Goal: Task Accomplishment & Management: Complete application form

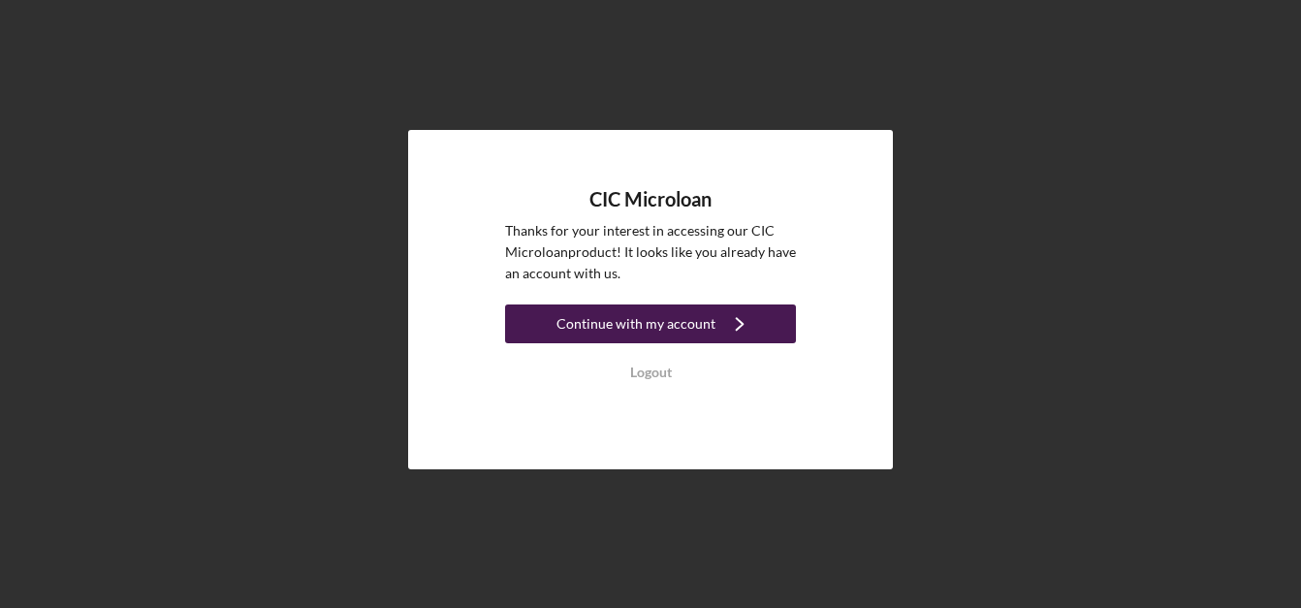
click at [603, 326] on div "Continue with my account" at bounding box center [636, 323] width 159 height 39
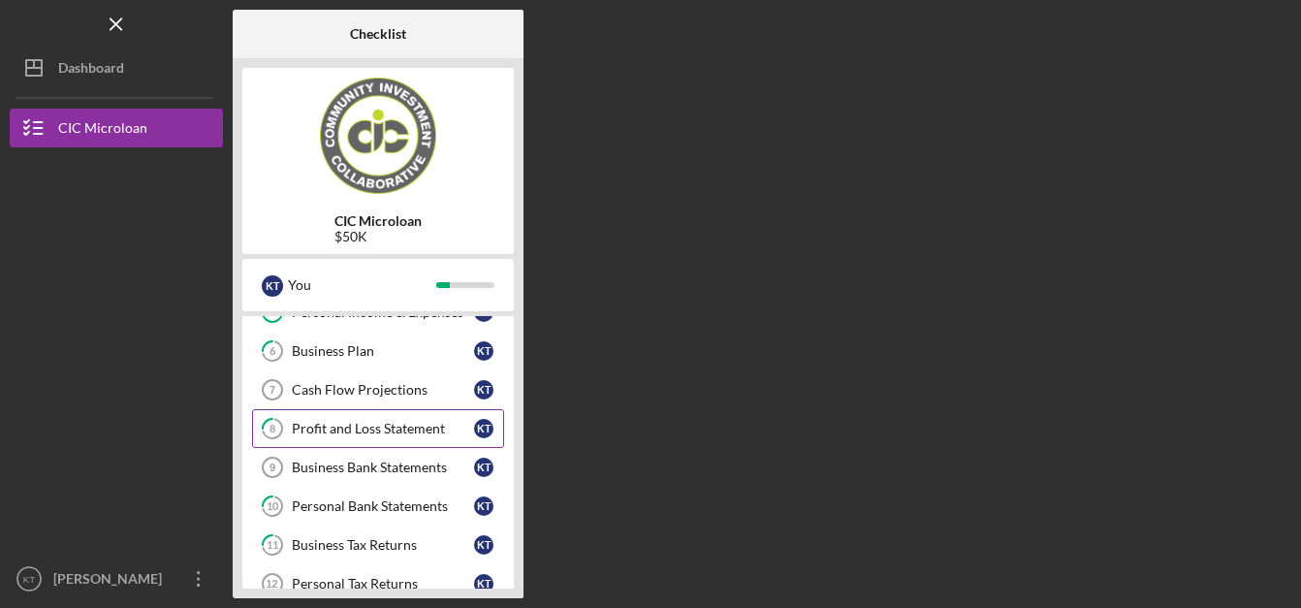
scroll to position [213, 0]
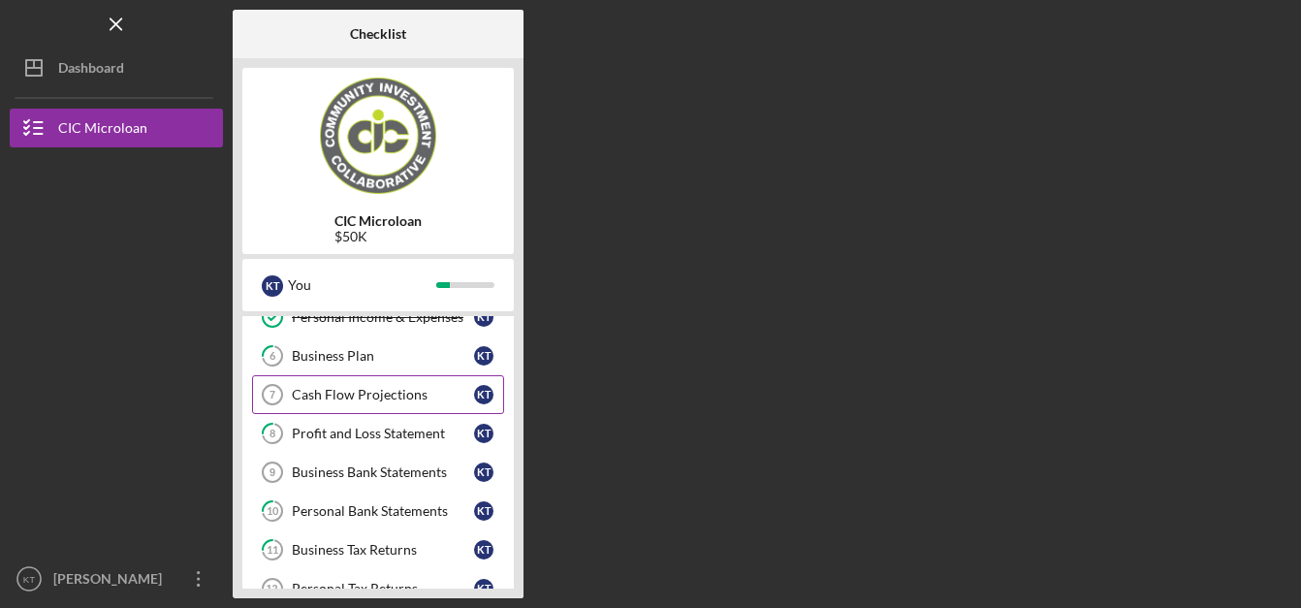
click at [421, 389] on div "Cash Flow Projections" at bounding box center [383, 395] width 182 height 16
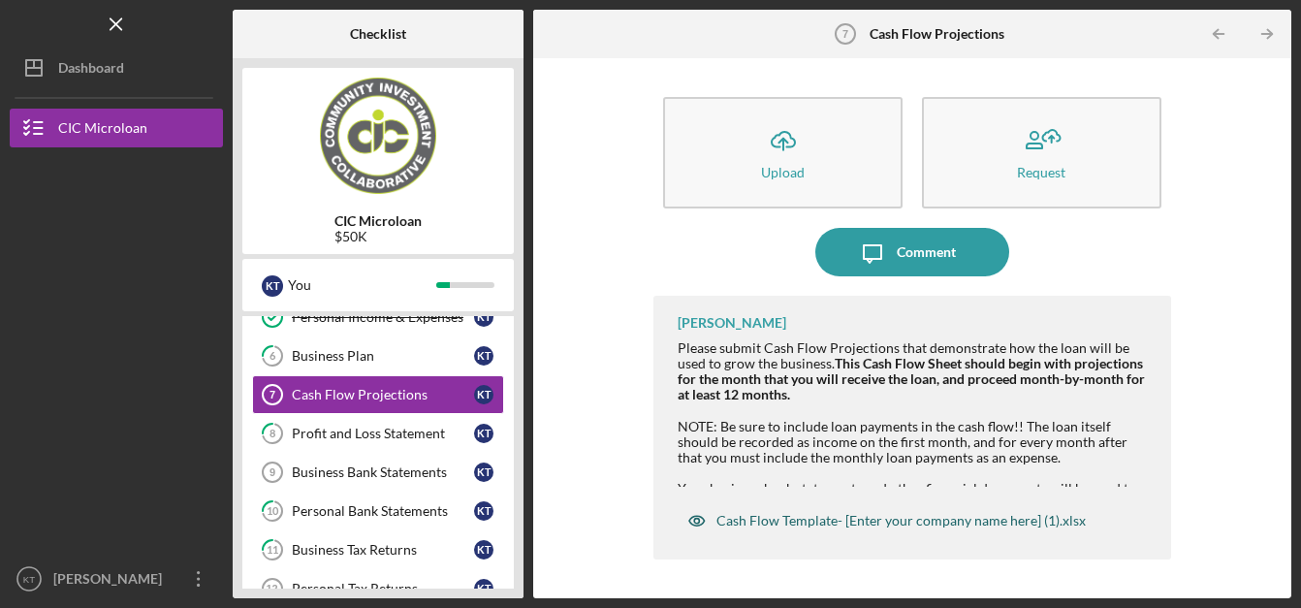
click at [697, 522] on icon "button" at bounding box center [697, 520] width 39 height 39
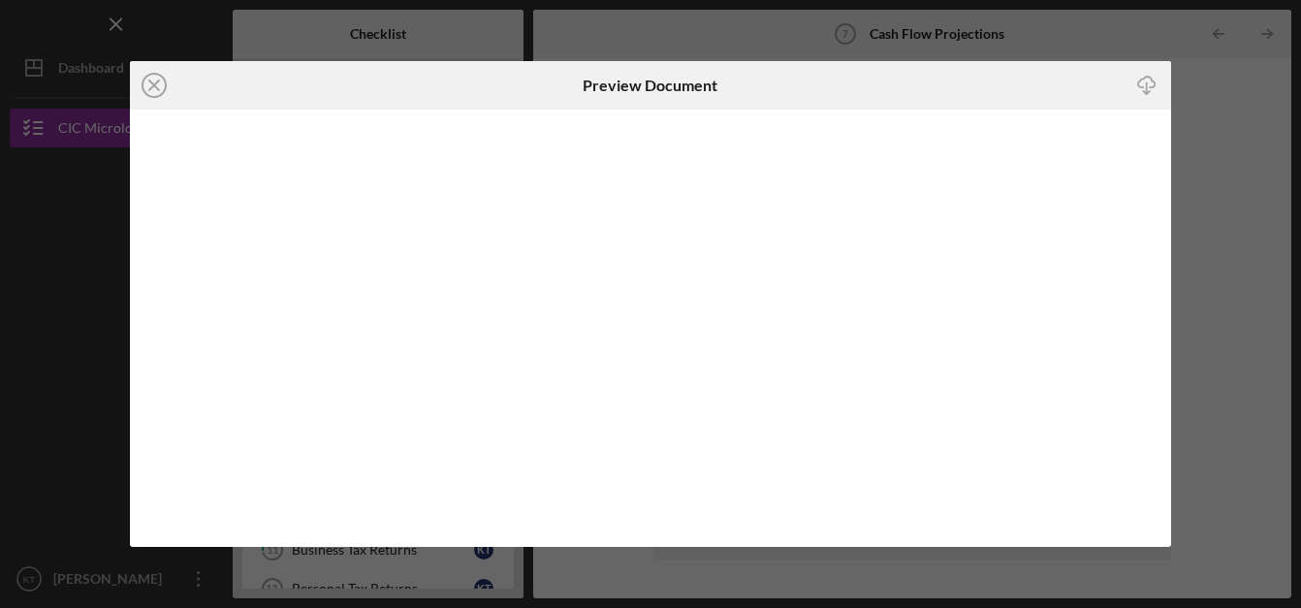
click at [1150, 85] on icon "Icon/Download" at bounding box center [1147, 85] width 44 height 44
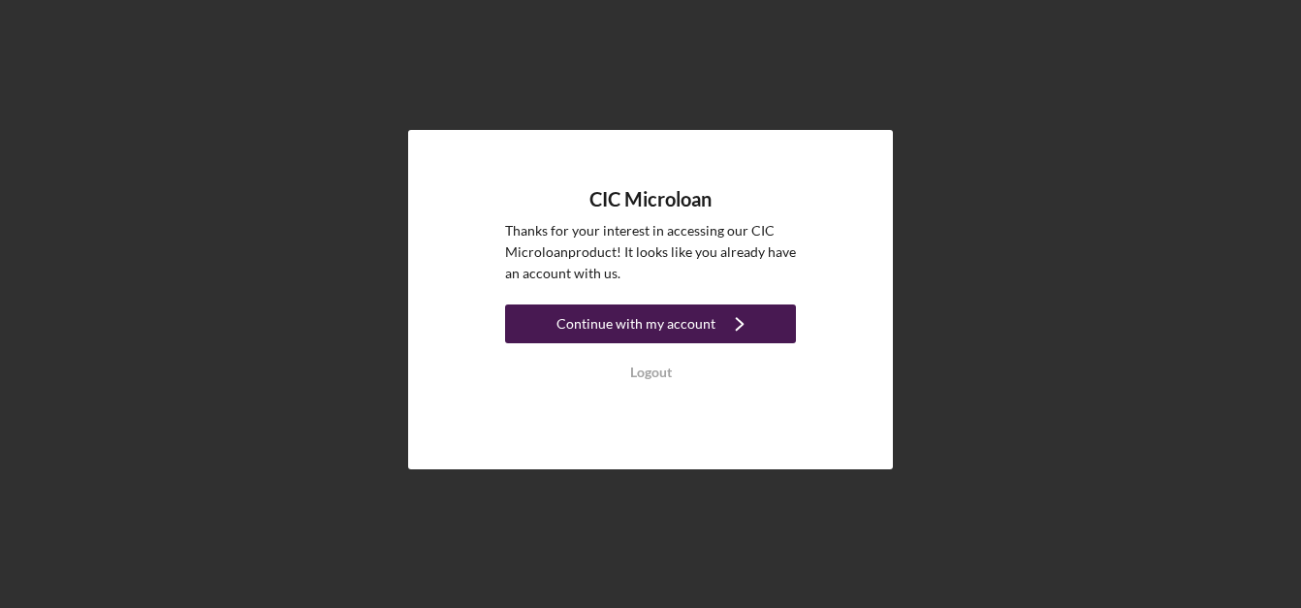
click at [638, 327] on div "Continue with my account" at bounding box center [636, 323] width 159 height 39
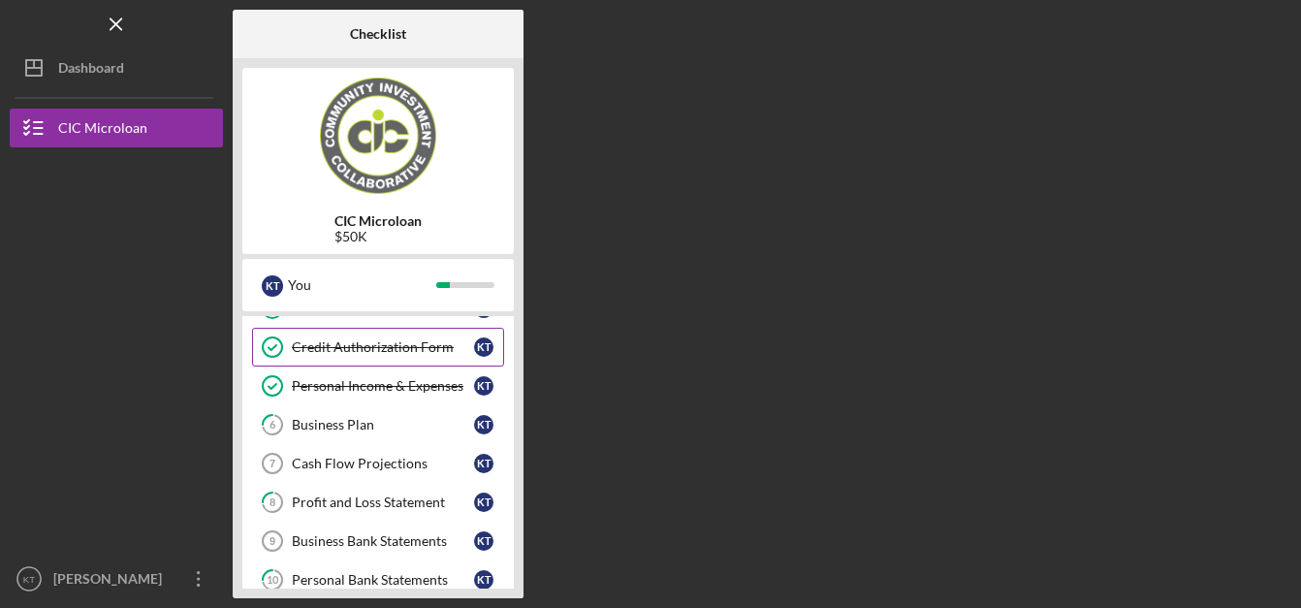
scroll to position [145, 0]
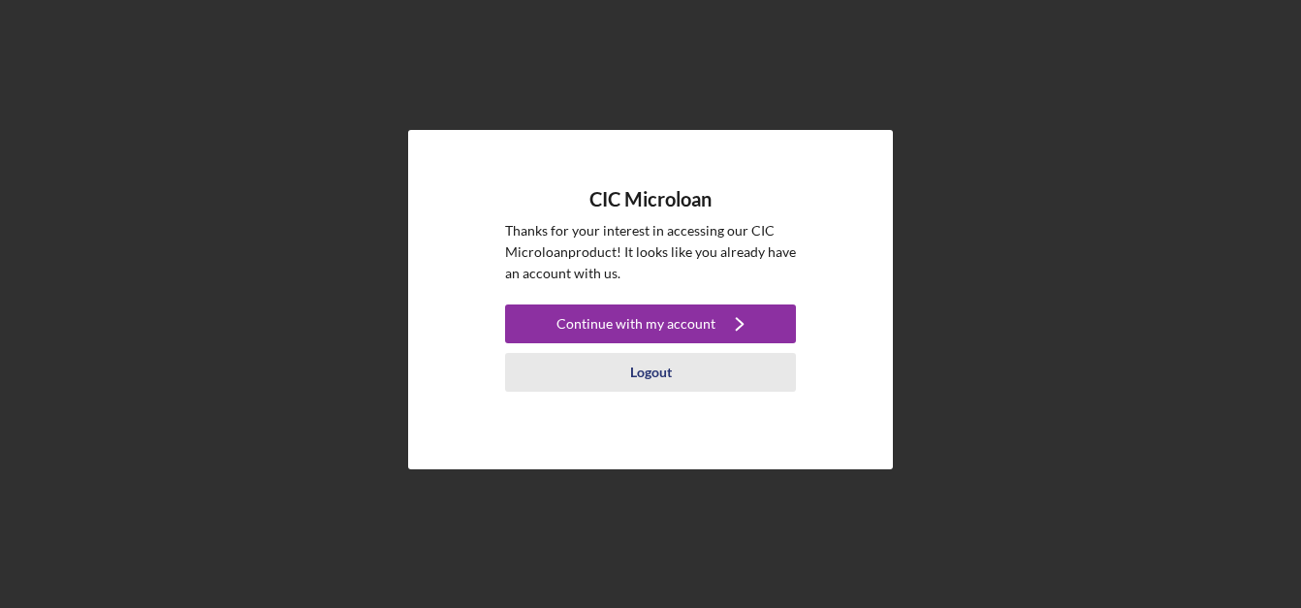
click at [658, 368] on div "Logout" at bounding box center [651, 372] width 42 height 39
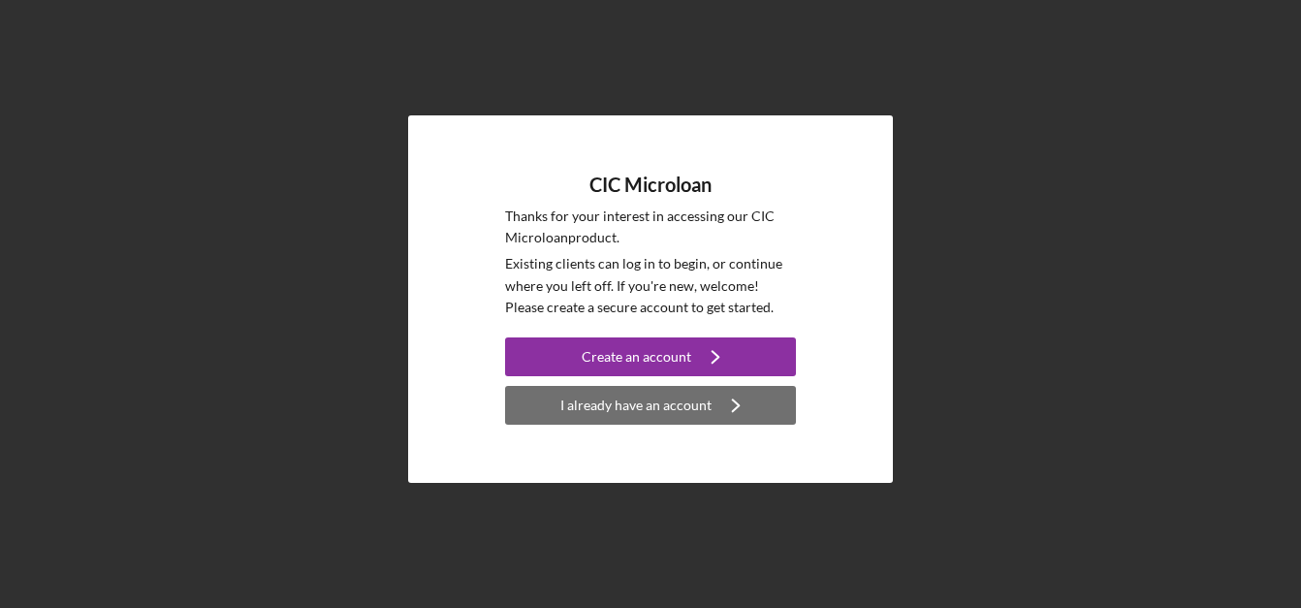
click at [656, 403] on div "I already have an account" at bounding box center [635, 405] width 151 height 39
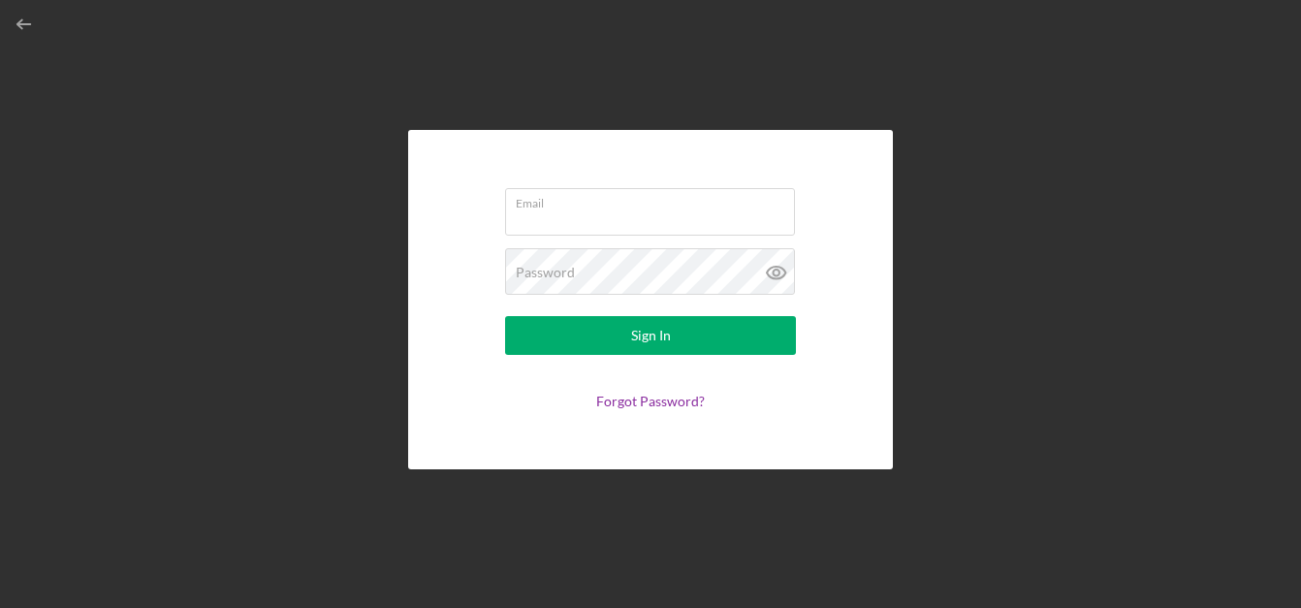
type input "kimbrown1925@gmail.com"
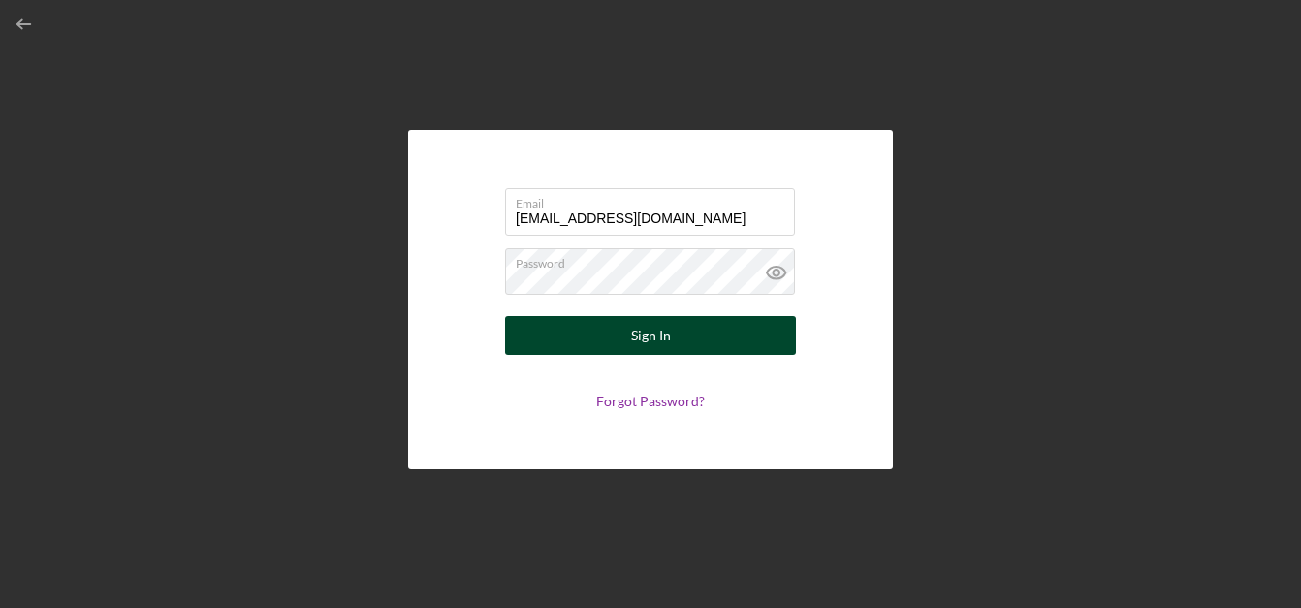
click at [656, 317] on div "Sign In" at bounding box center [651, 335] width 40 height 39
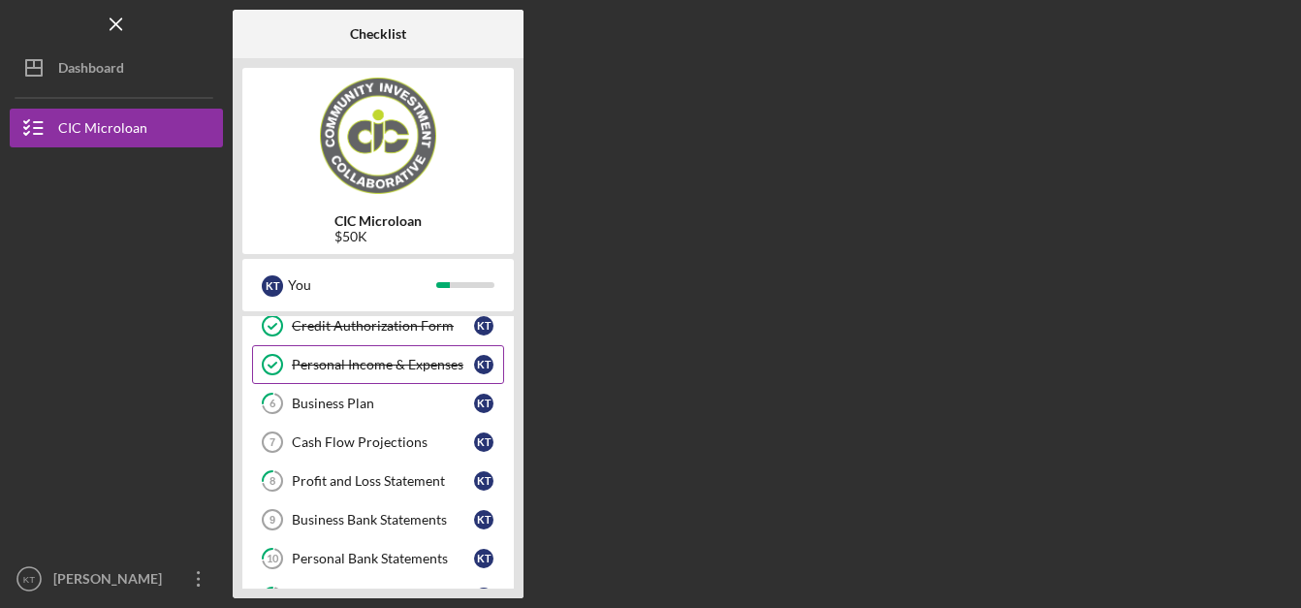
scroll to position [178, 0]
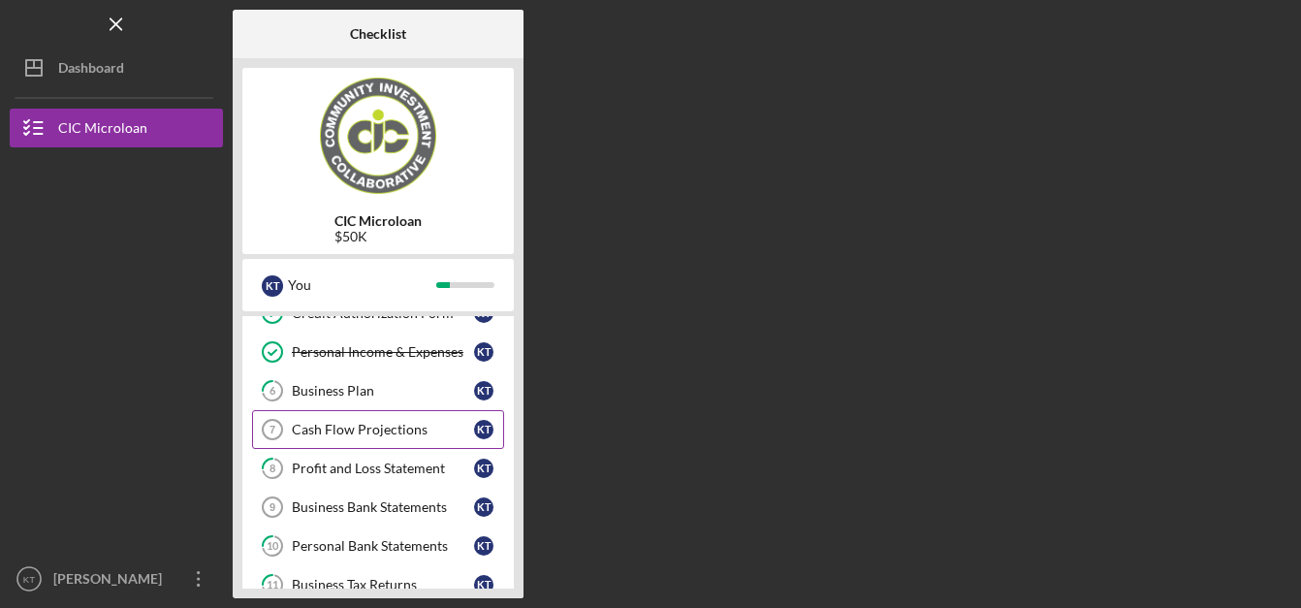
click at [409, 423] on div "Cash Flow Projections" at bounding box center [383, 430] width 182 height 16
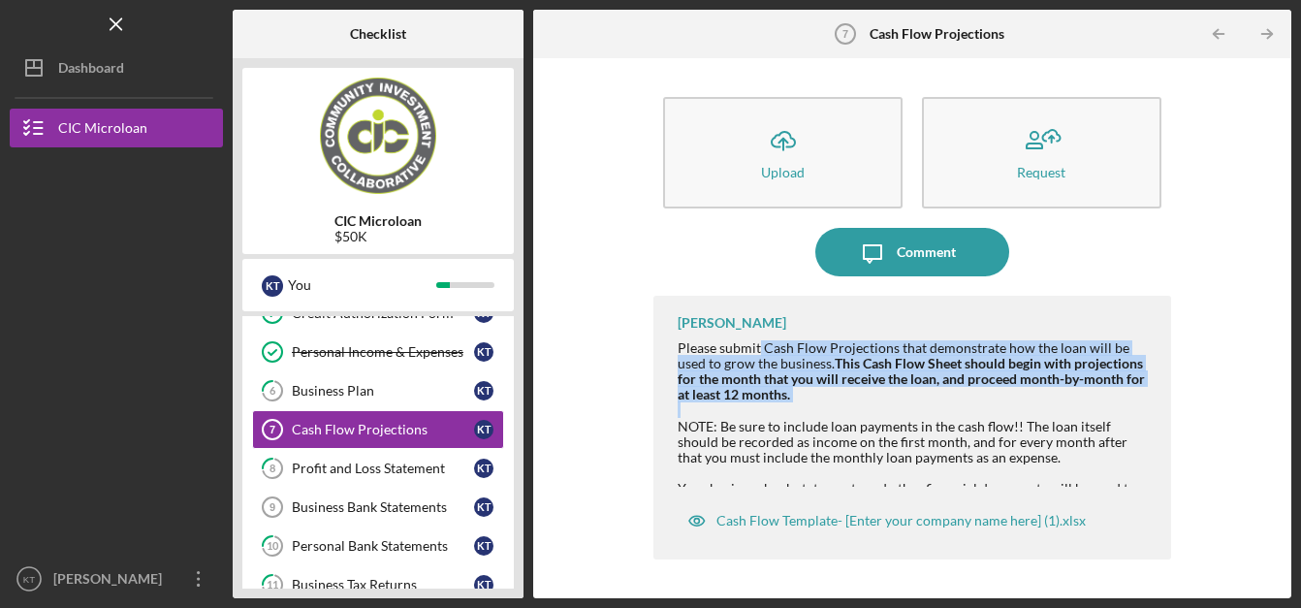
drag, startPoint x: 760, startPoint y: 352, endPoint x: 824, endPoint y: 408, distance: 85.2
click at [824, 408] on div "Please submit Cash Flow Projections that demonstrate how the loan will be used …" at bounding box center [914, 527] width 473 height 374
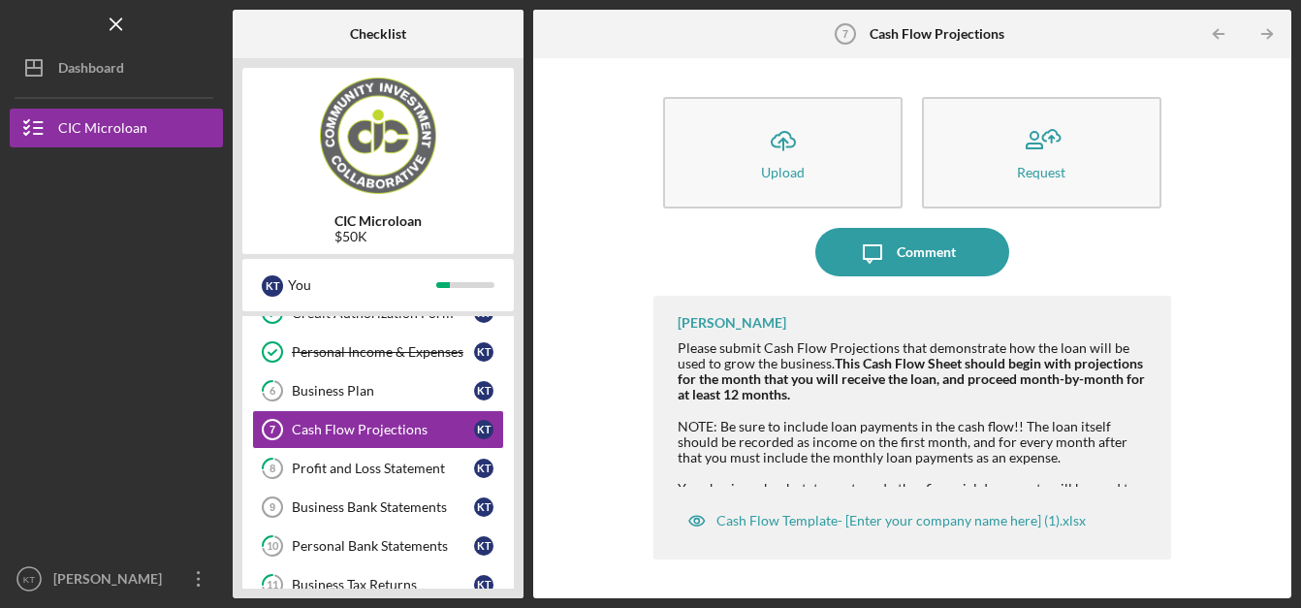
click at [1181, 273] on div "Icon/Upload Upload Request Icon/Message Comment DaShanna Carr Please submit Cas…" at bounding box center [912, 328] width 739 height 521
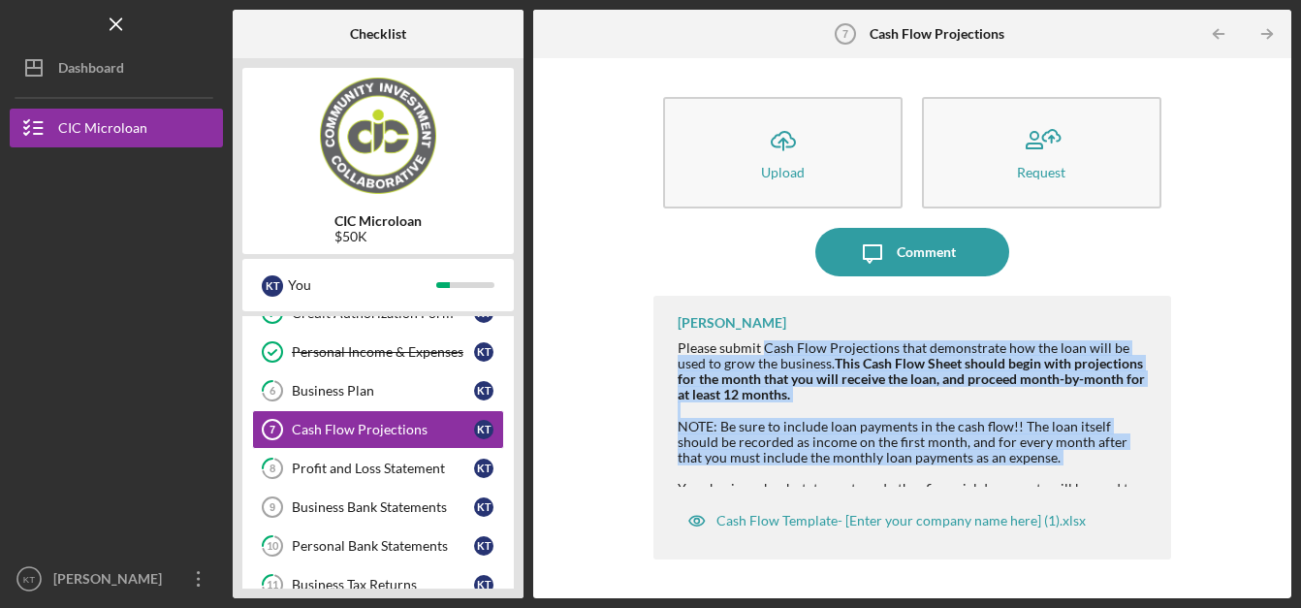
drag, startPoint x: 762, startPoint y: 348, endPoint x: 1067, endPoint y: 473, distance: 329.2
click at [1067, 473] on div "Please submit Cash Flow Projections that demonstrate how the loan will be used …" at bounding box center [914, 527] width 473 height 374
copy div "Cash Flow Projections that demonstrate how the loan will be used to grow the bu…"
